Goal: Find contact information: Find contact information

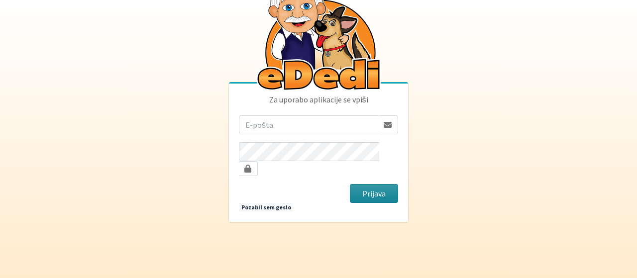
type input "[EMAIL_ADDRESS][DOMAIN_NAME]"
click at [374, 191] on button "Prijava" at bounding box center [374, 193] width 48 height 19
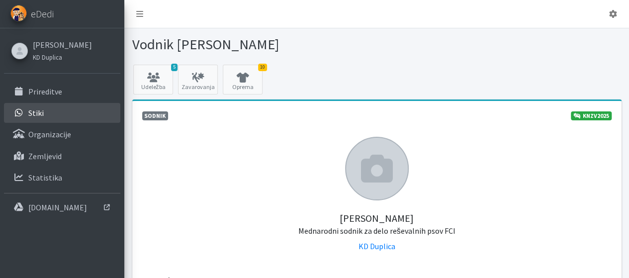
click at [38, 108] on p "Stiki" at bounding box center [35, 113] width 15 height 10
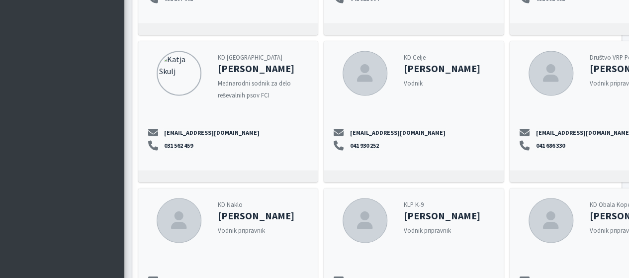
scroll to position [4826, 0]
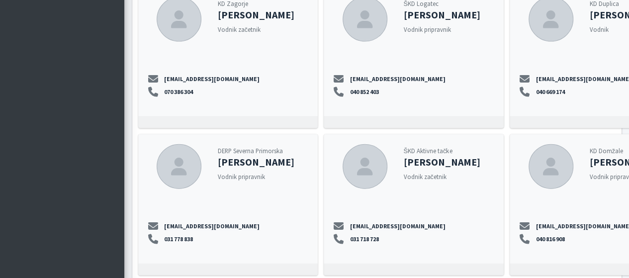
click at [535, 45] on div "KD Duplica Klemen Novak Vodnik klemen.novak1974@gmail.com 040 669 174" at bounding box center [600, 51] width 181 height 129
